Goal: Browse casually

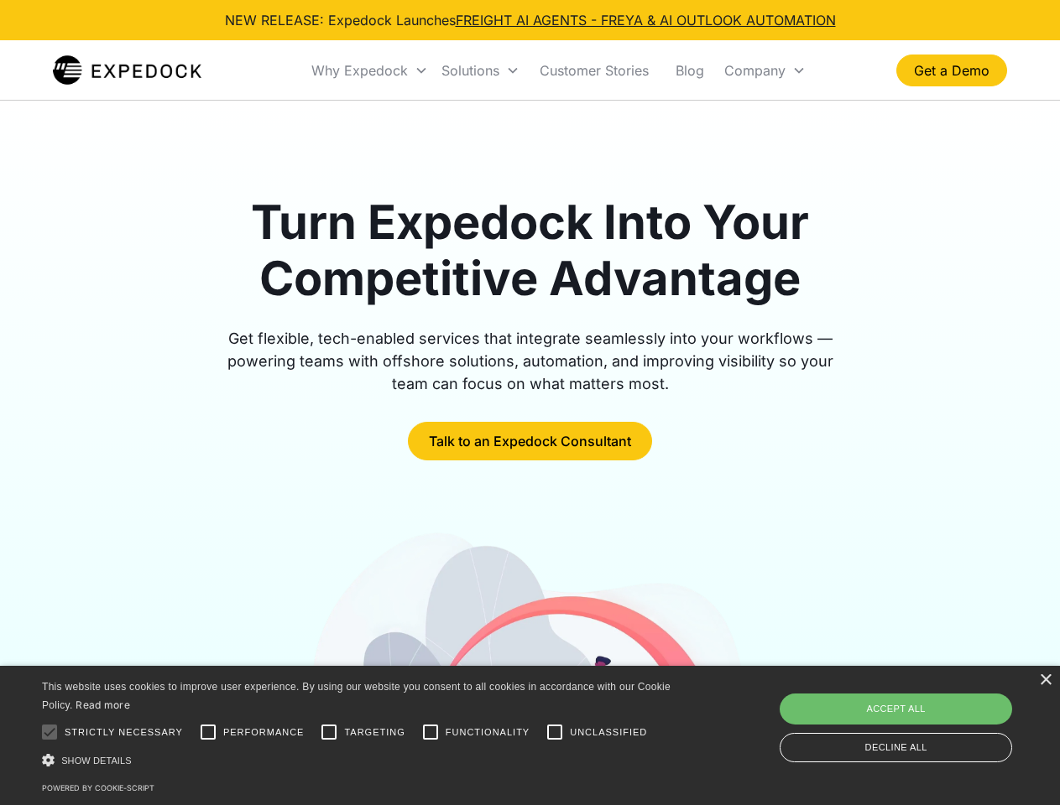
click at [370, 70] on div "Why Expedock" at bounding box center [359, 70] width 96 height 17
click at [480, 70] on div "Solutions" at bounding box center [470, 70] width 58 height 17
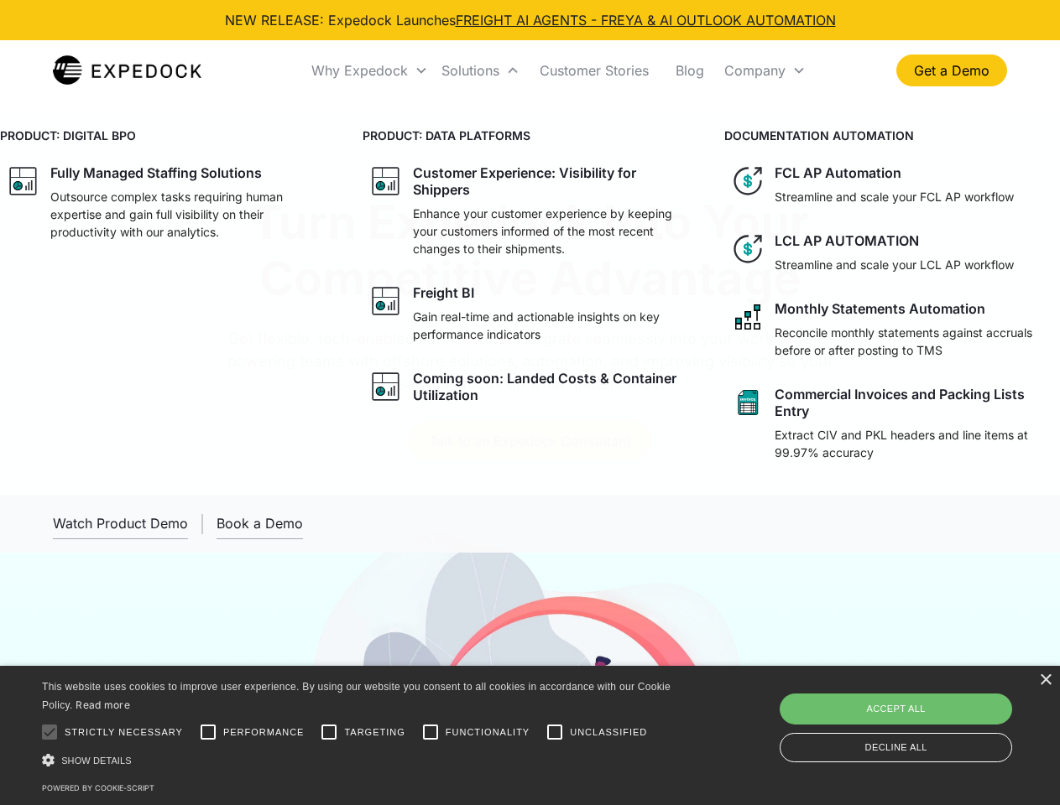
click at [764, 70] on div "Company" at bounding box center [754, 70] width 61 height 17
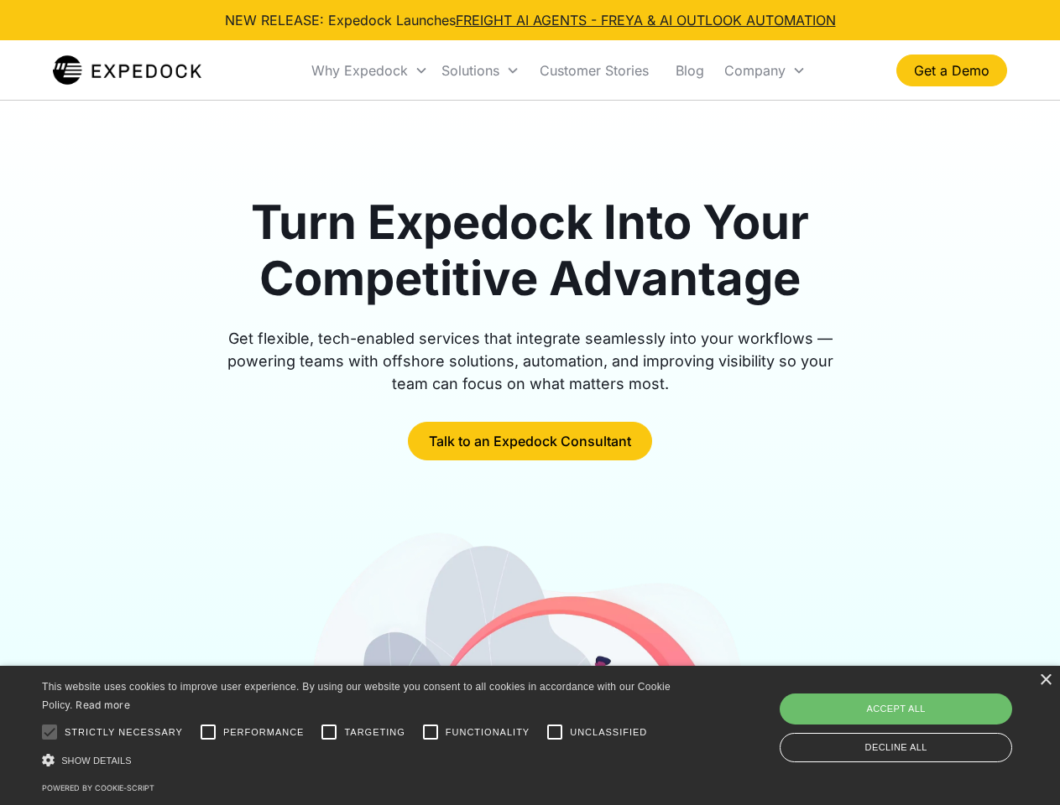
click at [50, 732] on div at bounding box center [50, 733] width 34 height 34
click at [208, 732] on input "Performance" at bounding box center [208, 733] width 34 height 34
checkbox input "true"
click at [329, 732] on input "Targeting" at bounding box center [329, 733] width 34 height 34
checkbox input "true"
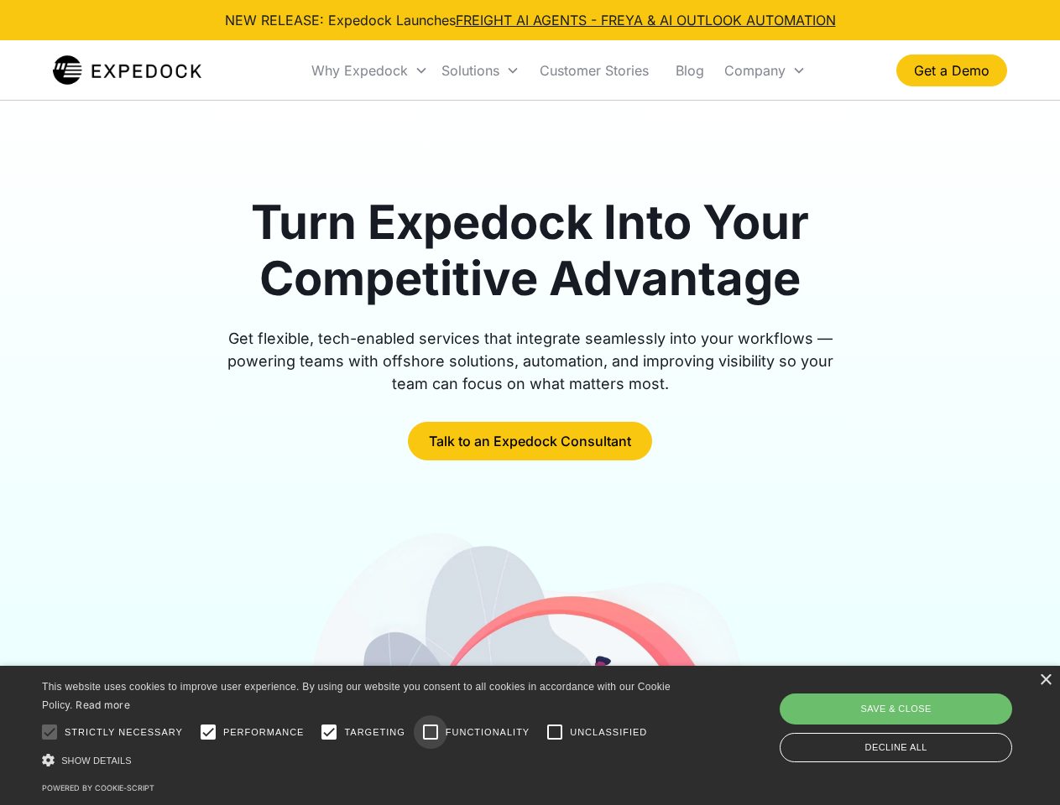
click at [430, 732] on input "Functionality" at bounding box center [431, 733] width 34 height 34
checkbox input "true"
click at [555, 732] on input "Unclassified" at bounding box center [555, 733] width 34 height 34
checkbox input "true"
click at [359, 760] on div "Show details Hide details" at bounding box center [359, 761] width 634 height 18
